Goal: Task Accomplishment & Management: Use online tool/utility

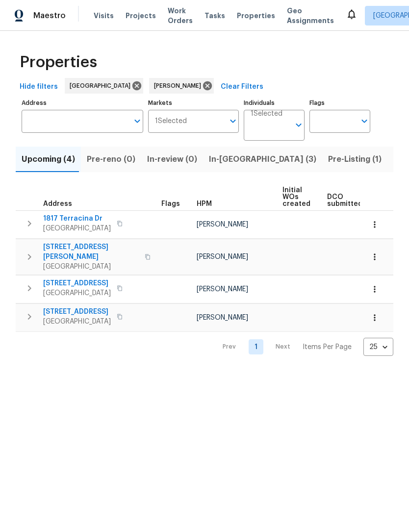
click at [328, 155] on span "Pre-Listing (1)" at bounding box center [354, 159] width 53 height 14
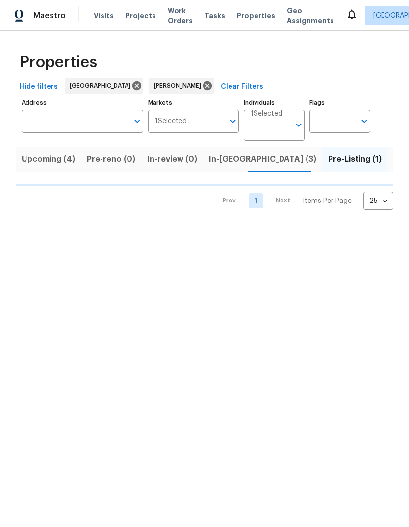
click at [393, 160] on span "Listed (11)" at bounding box center [412, 159] width 39 height 14
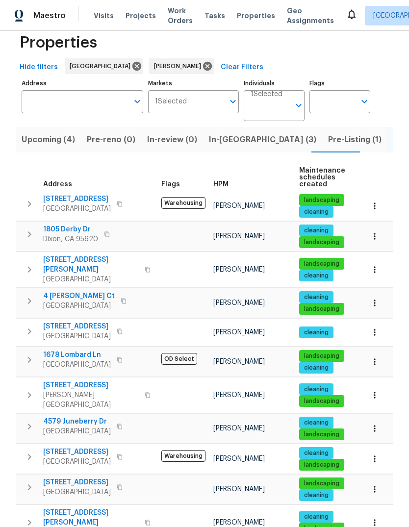
scroll to position [19, 0]
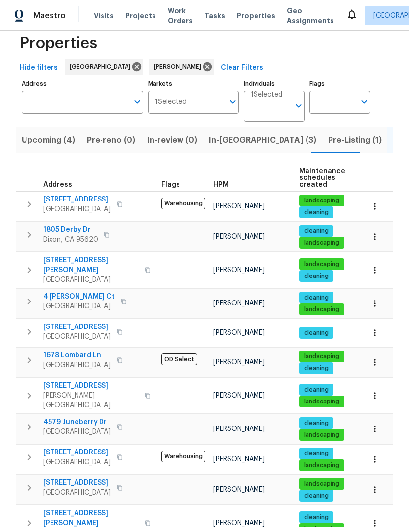
click at [31, 230] on icon "button" at bounding box center [30, 235] width 12 height 12
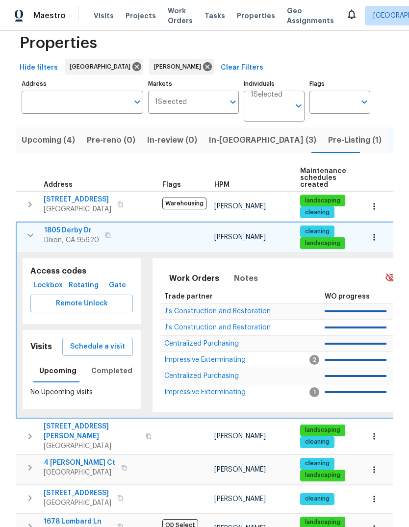
click at [84, 347] on span "Schedule a visit" at bounding box center [97, 347] width 55 height 12
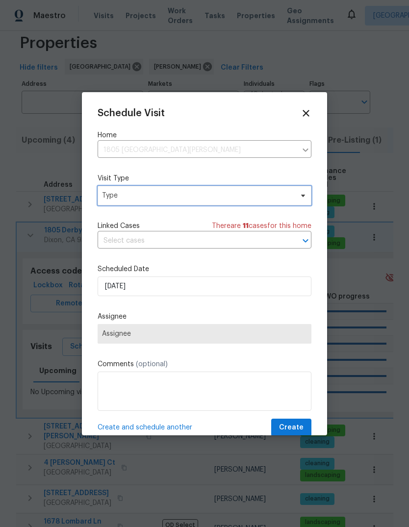
click at [221, 199] on span "Type" at bounding box center [197, 196] width 191 height 10
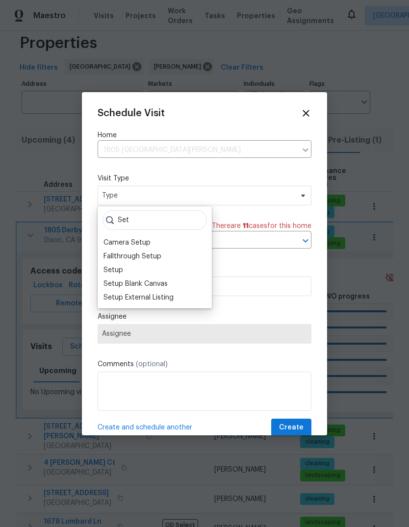
type input "Set"
click at [122, 269] on div "Setup" at bounding box center [113, 270] width 20 height 10
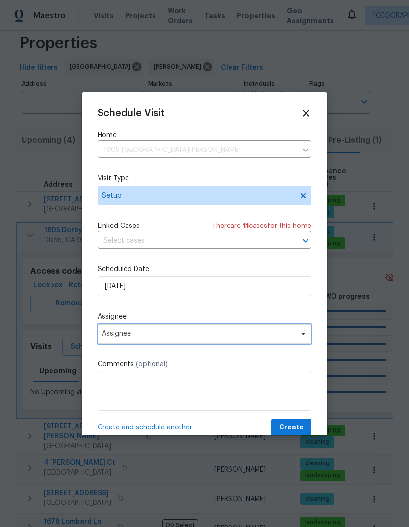
click at [294, 338] on span "Assignee" at bounding box center [205, 334] width 214 height 20
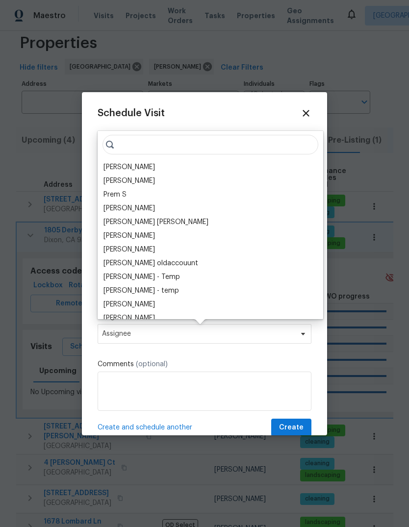
click at [155, 164] on div "[PERSON_NAME]" at bounding box center [128, 167] width 51 height 10
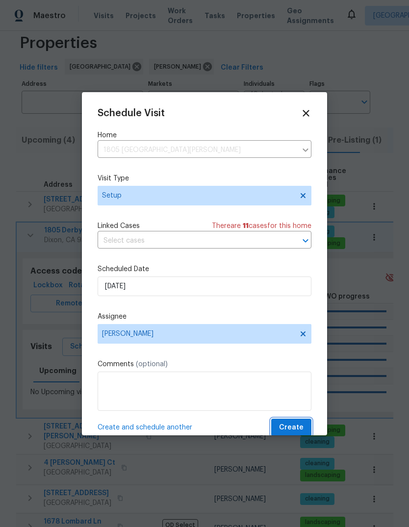
click at [298, 428] on span "Create" at bounding box center [291, 427] width 24 height 12
